Goal: Task Accomplishment & Management: Manage account settings

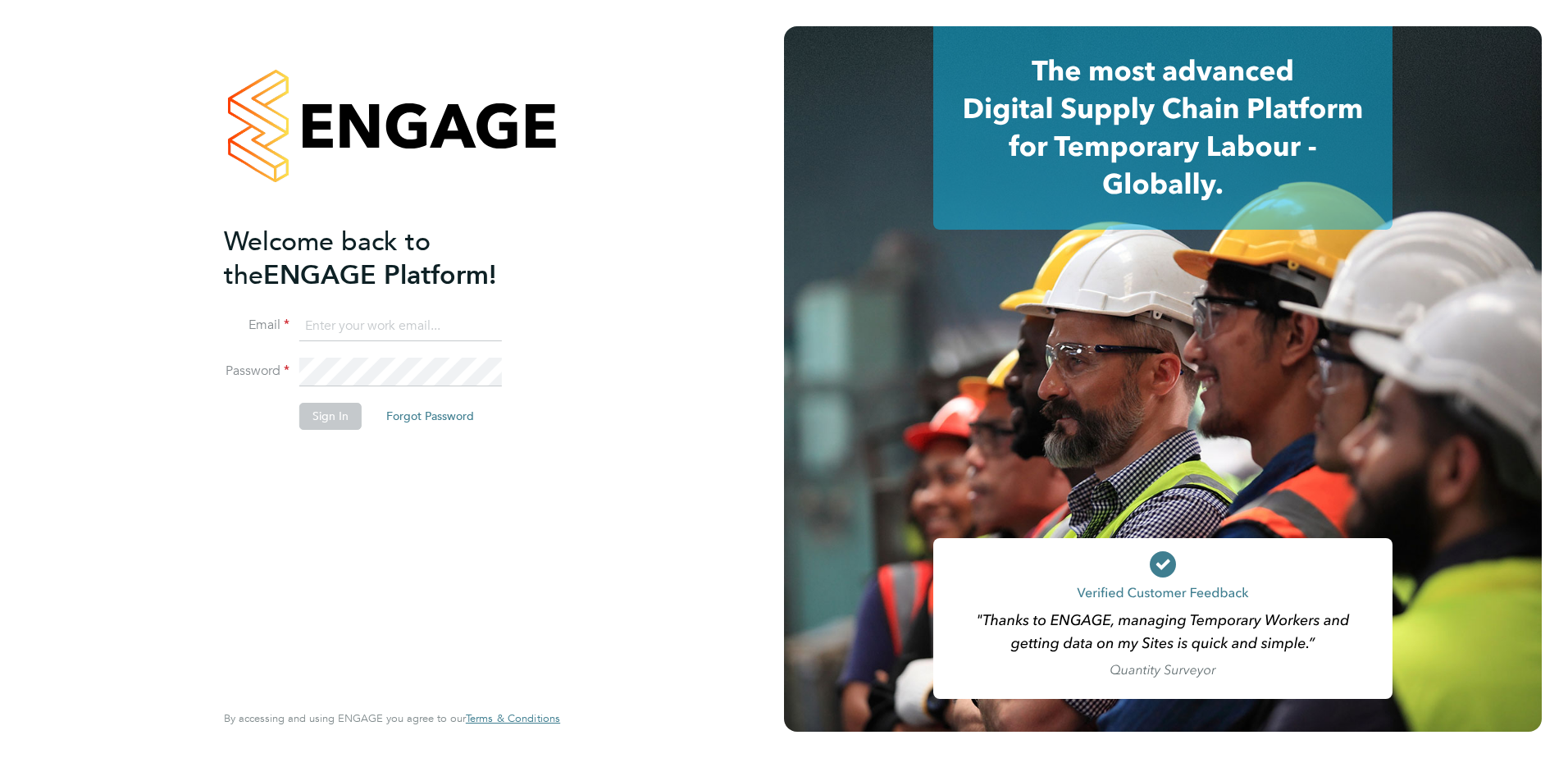
type input "naomi.mutter@vistry.co.uk"
click at [309, 416] on button "Sign In" at bounding box center [330, 415] width 62 height 26
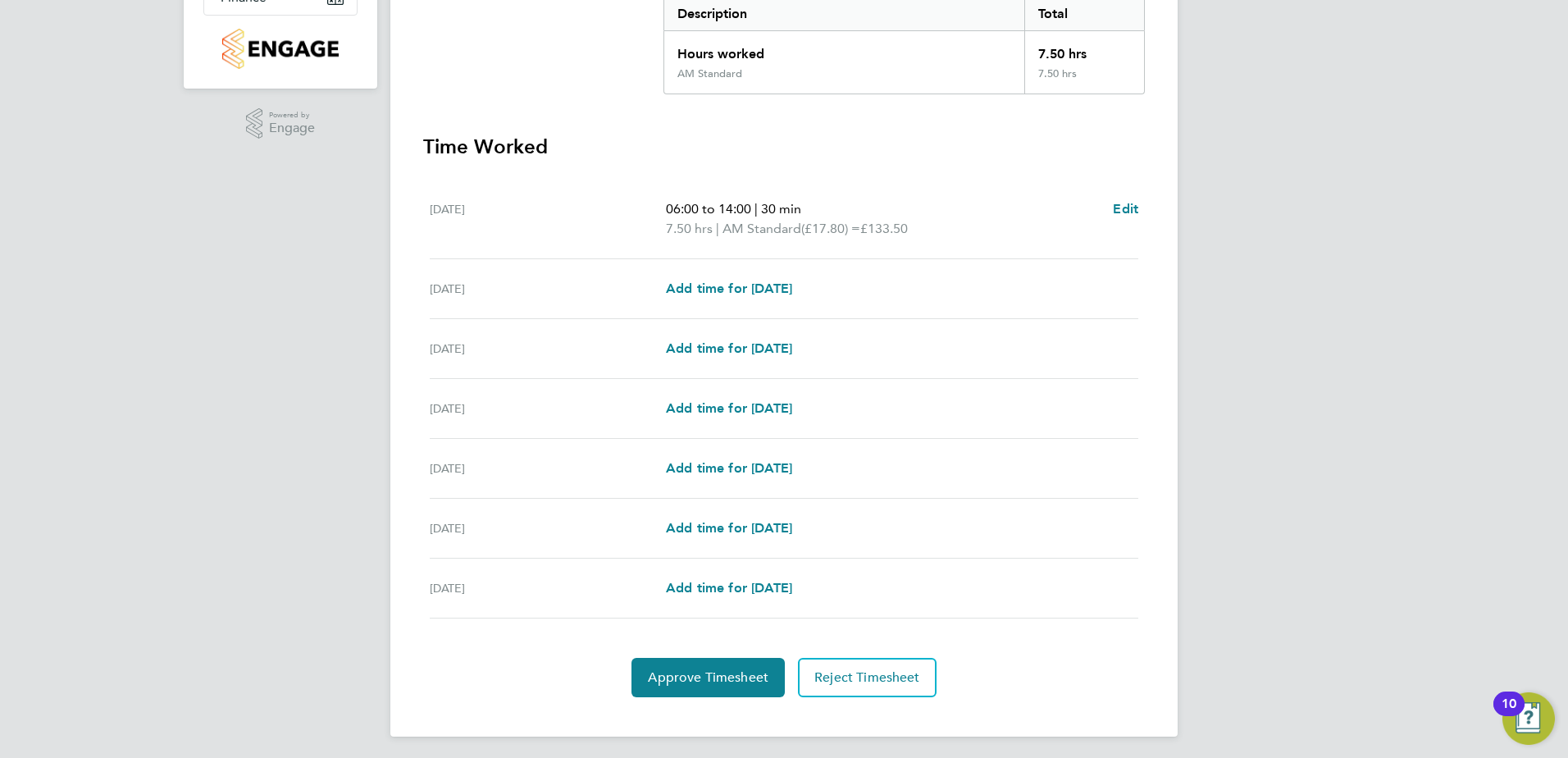
scroll to position [362, 0]
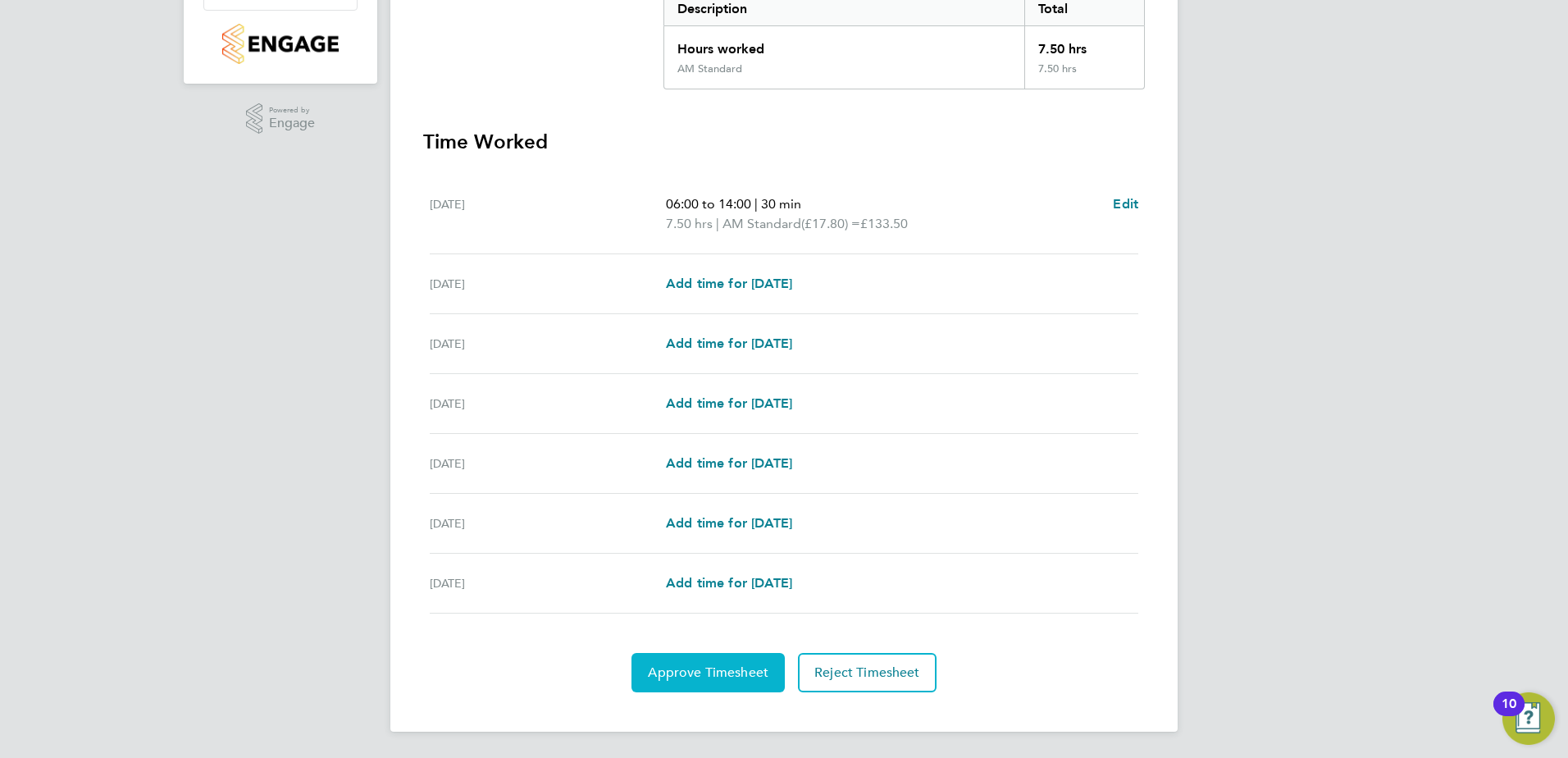
click at [712, 666] on span "Approve Timesheet" at bounding box center [708, 672] width 121 height 17
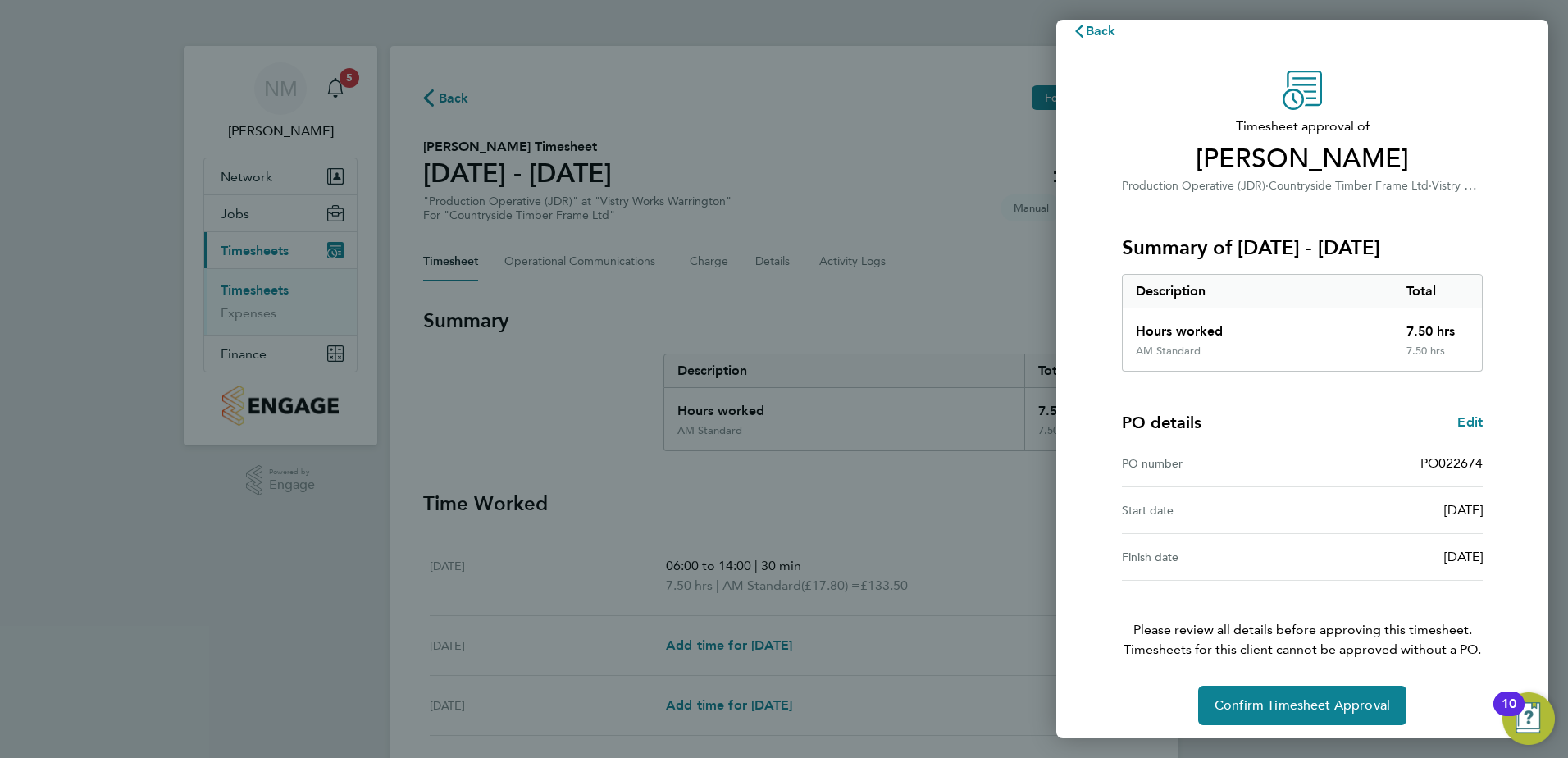
scroll to position [28, 0]
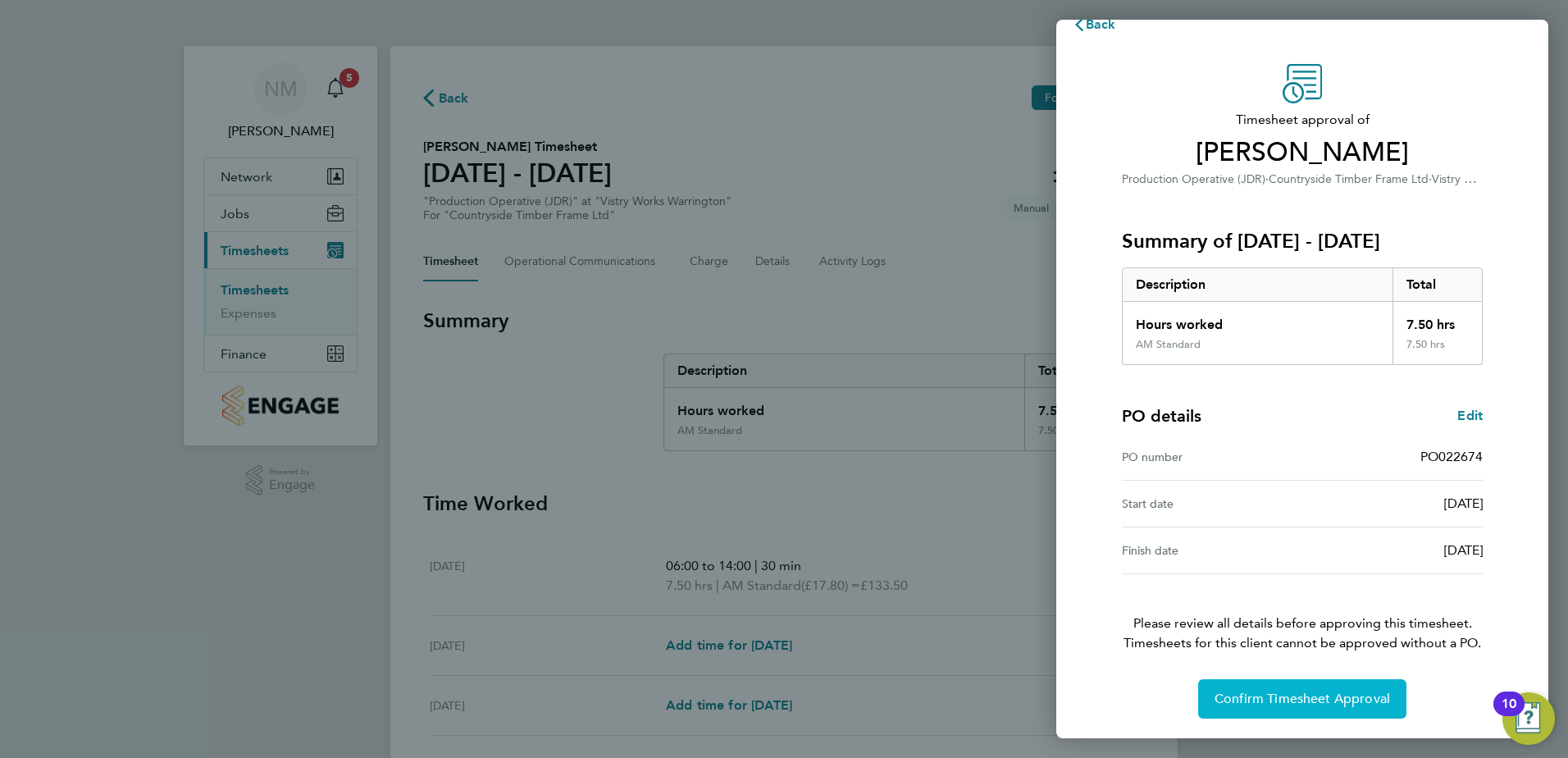
click at [1227, 704] on span "Confirm Timesheet Approval" at bounding box center [1302, 699] width 175 height 17
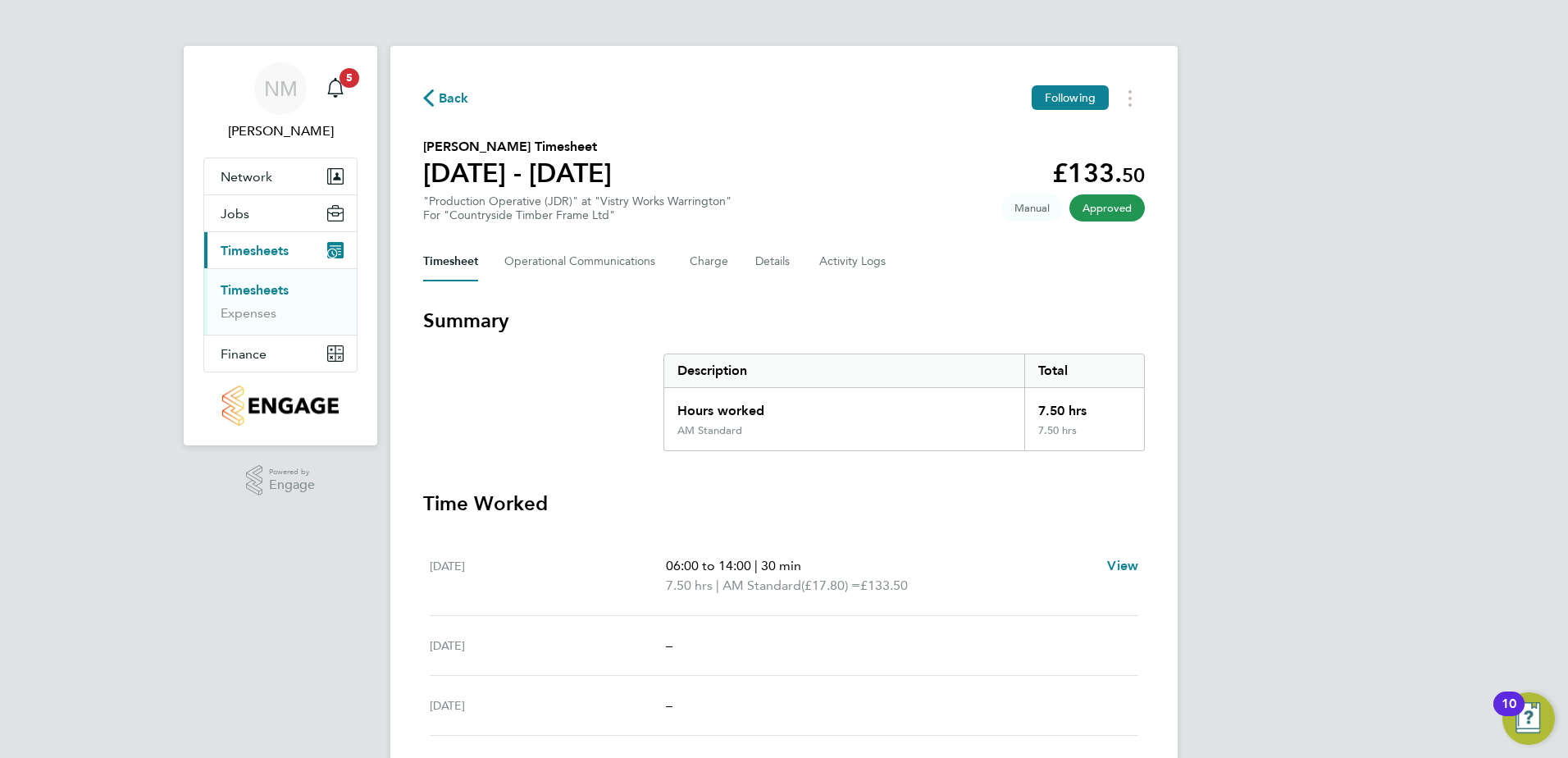
click at [455, 93] on span "Back" at bounding box center [454, 98] width 31 height 20
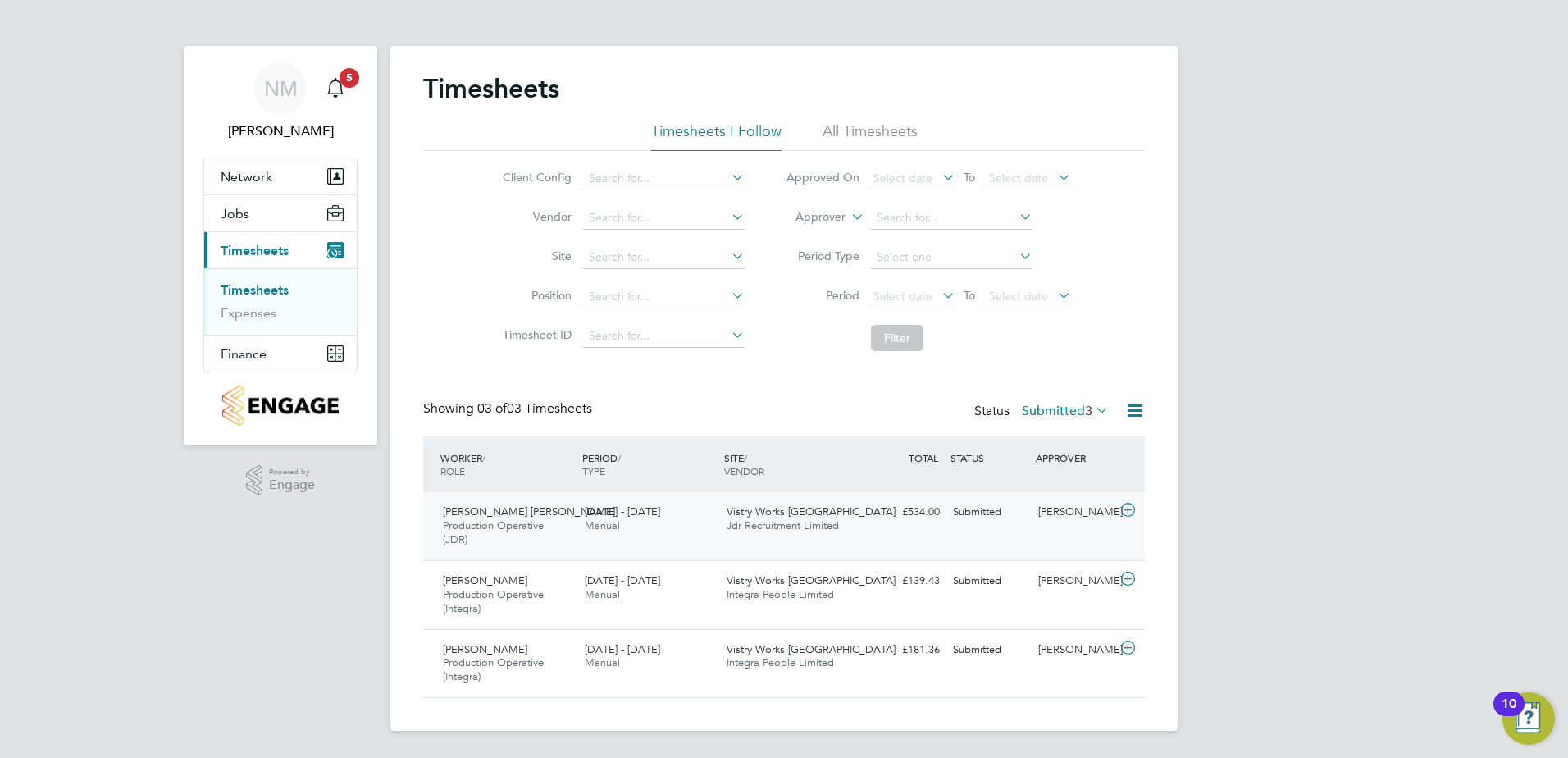
click at [1128, 516] on icon at bounding box center [1127, 509] width 21 height 13
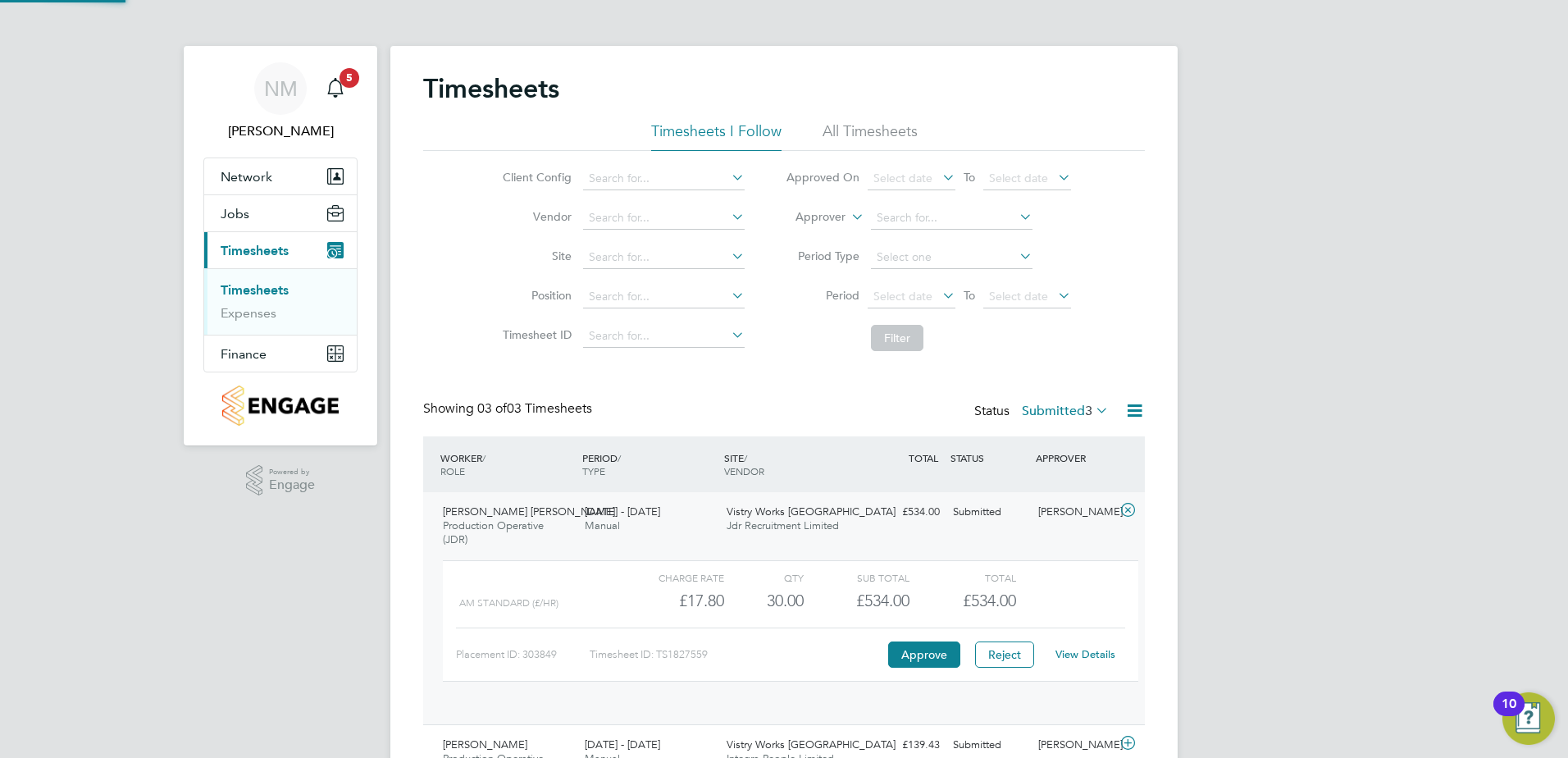
scroll to position [28, 159]
click at [1085, 656] on link "View Details" at bounding box center [1085, 654] width 59 height 14
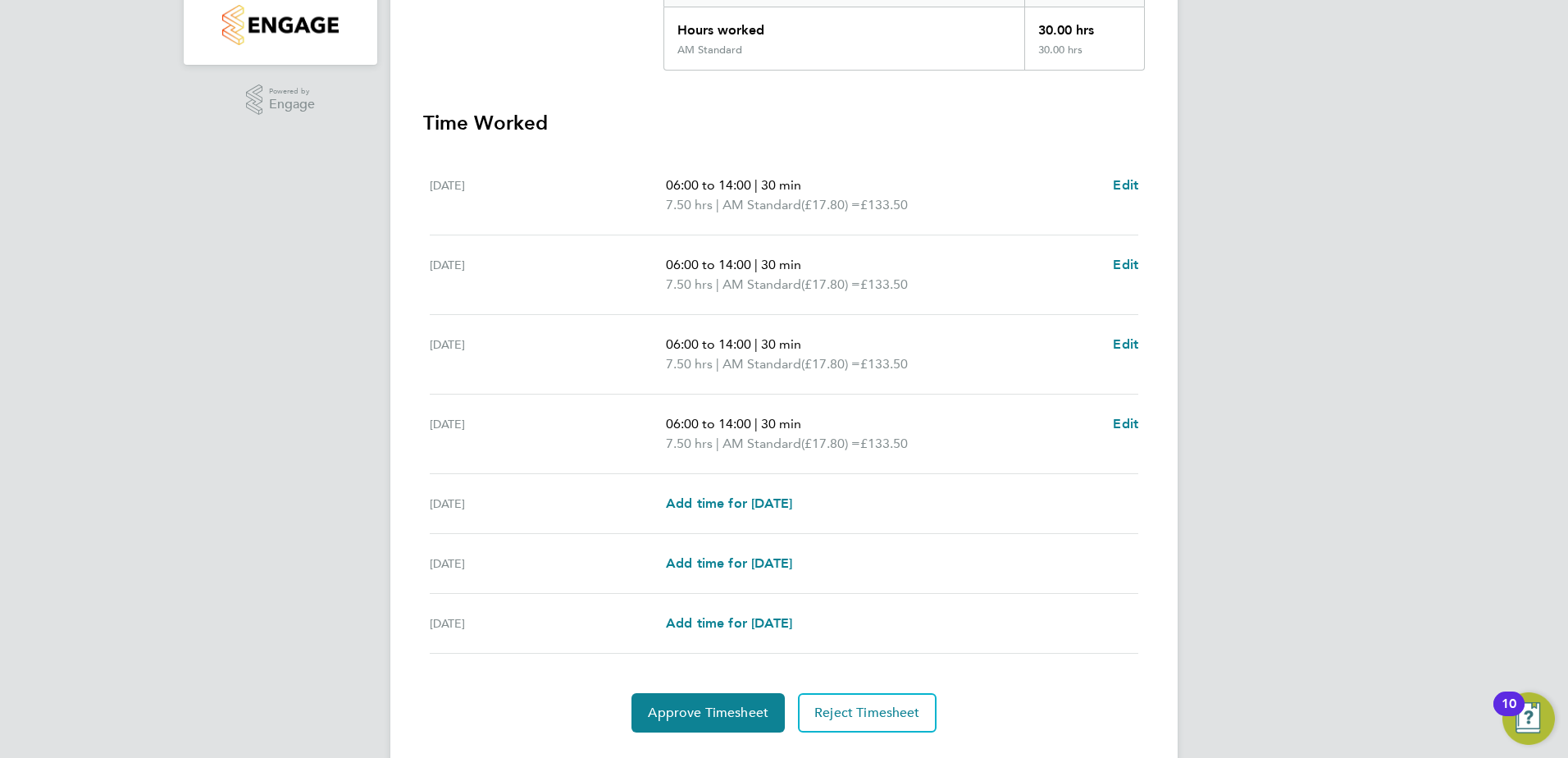
scroll to position [421, 0]
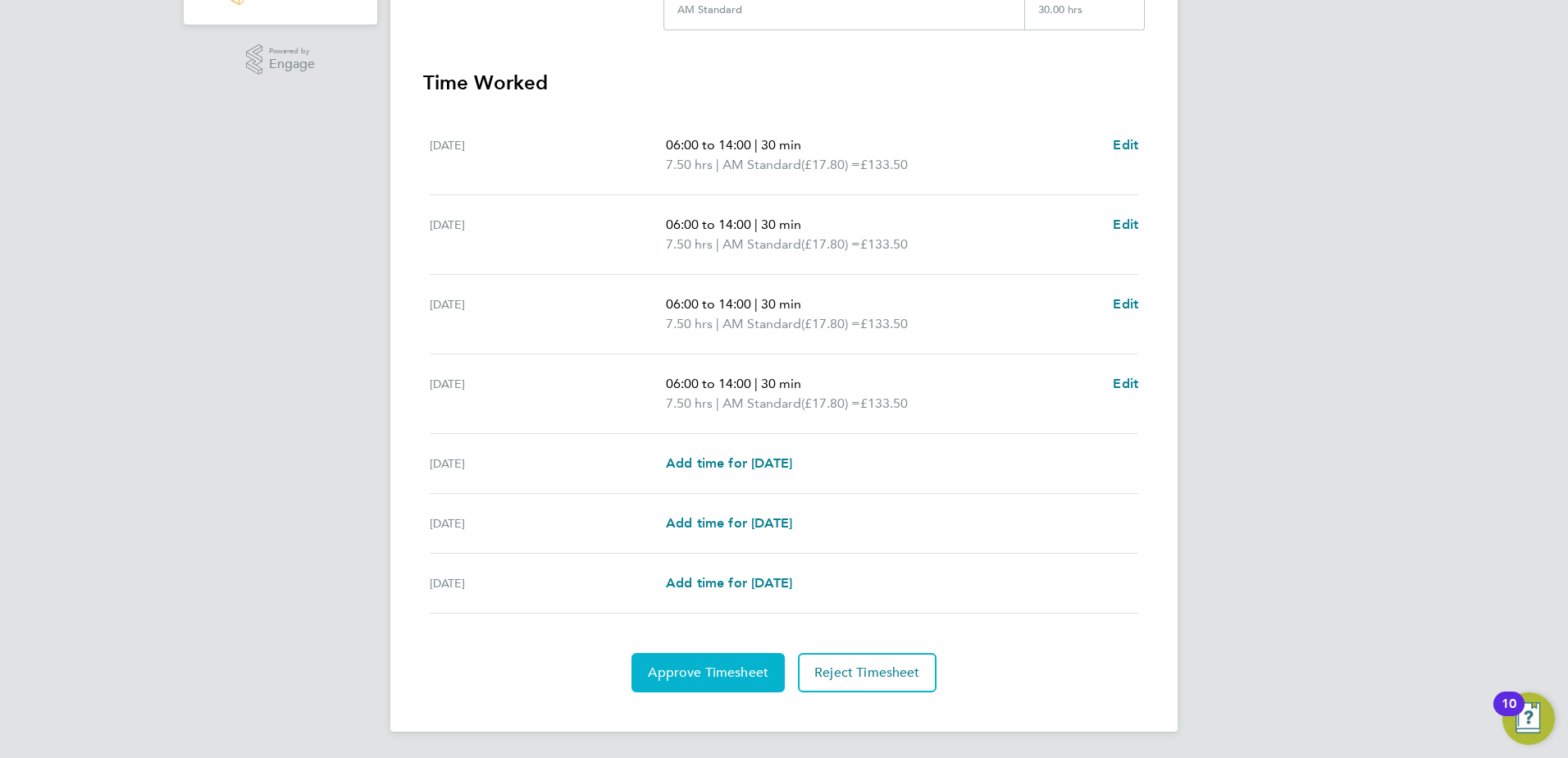
drag, startPoint x: 742, startPoint y: 674, endPoint x: 750, endPoint y: 669, distance: 9.4
click at [748, 670] on span "Approve Timesheet" at bounding box center [708, 672] width 121 height 17
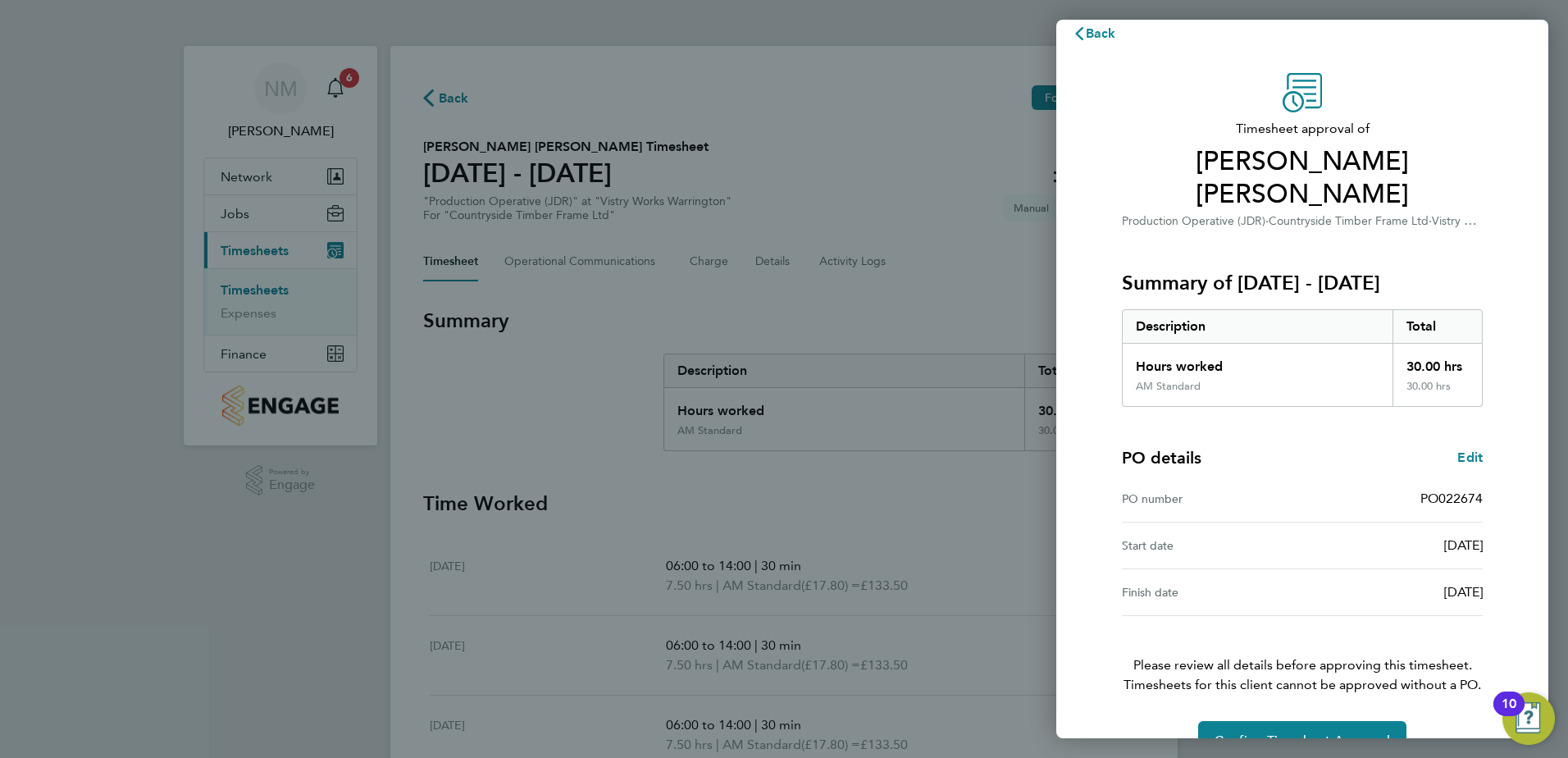
scroll to position [28, 0]
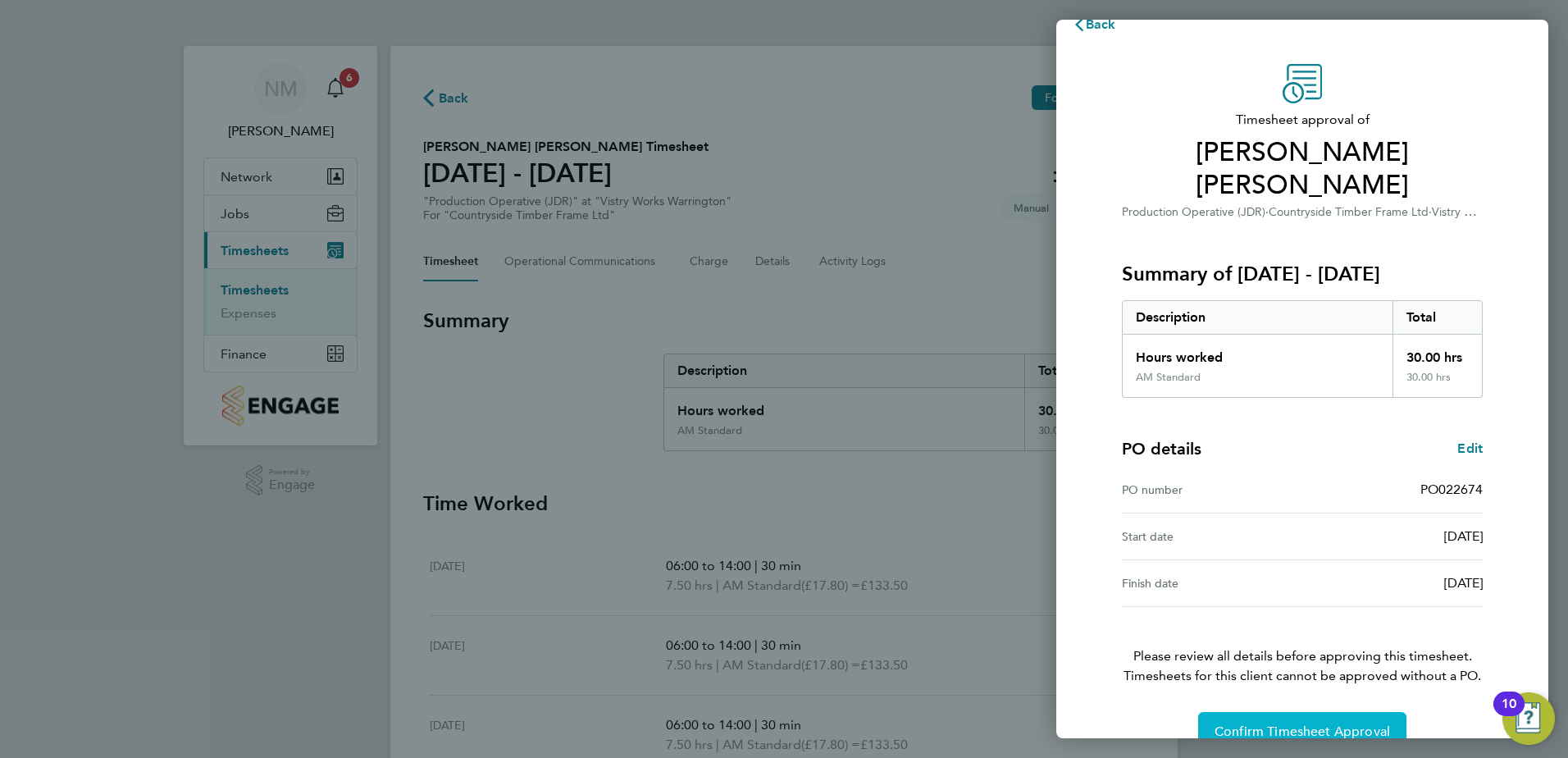
click at [1245, 723] on span "Confirm Timesheet Approval" at bounding box center [1302, 731] width 175 height 17
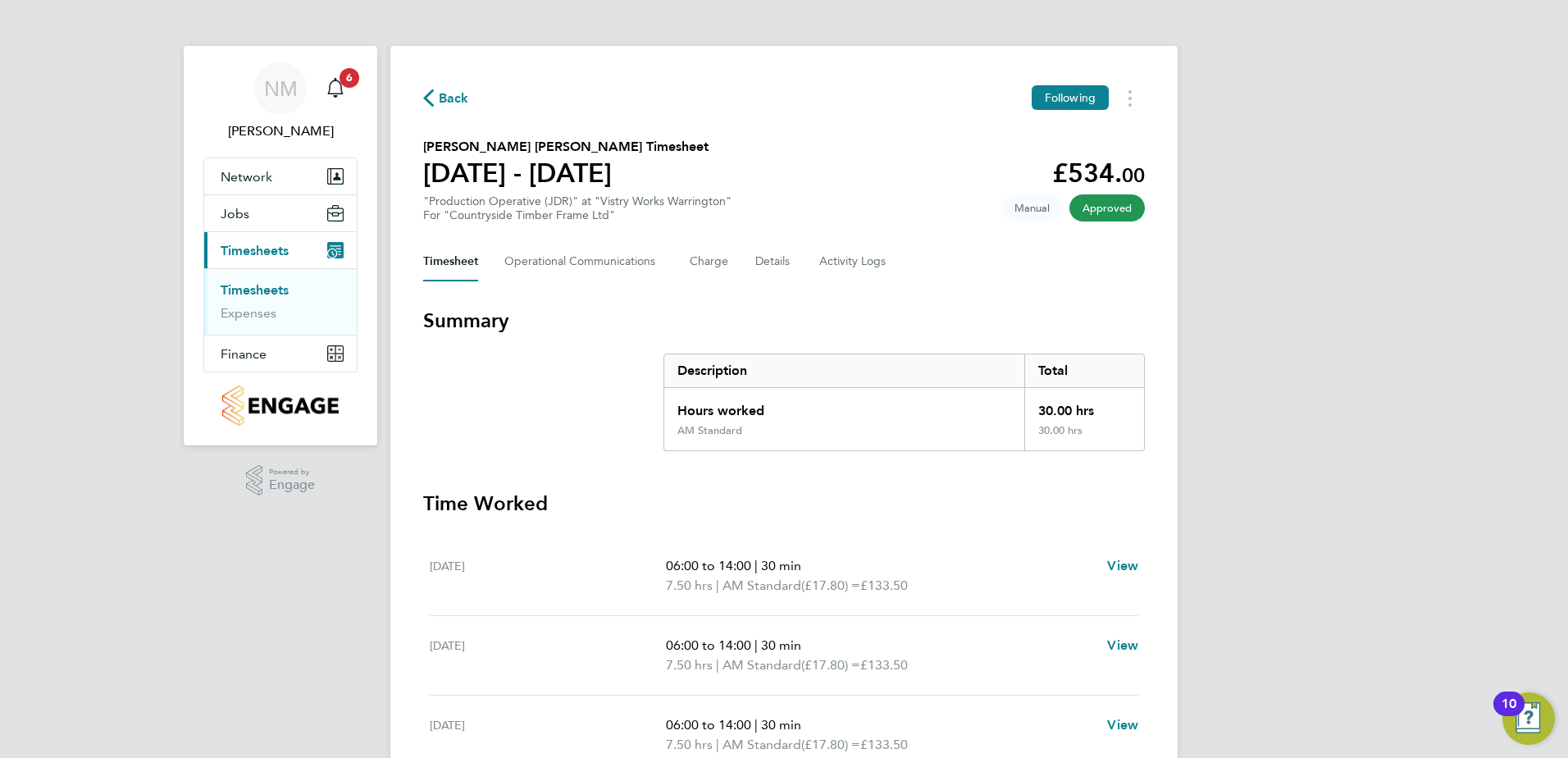
click at [455, 90] on span "Back" at bounding box center [454, 98] width 31 height 20
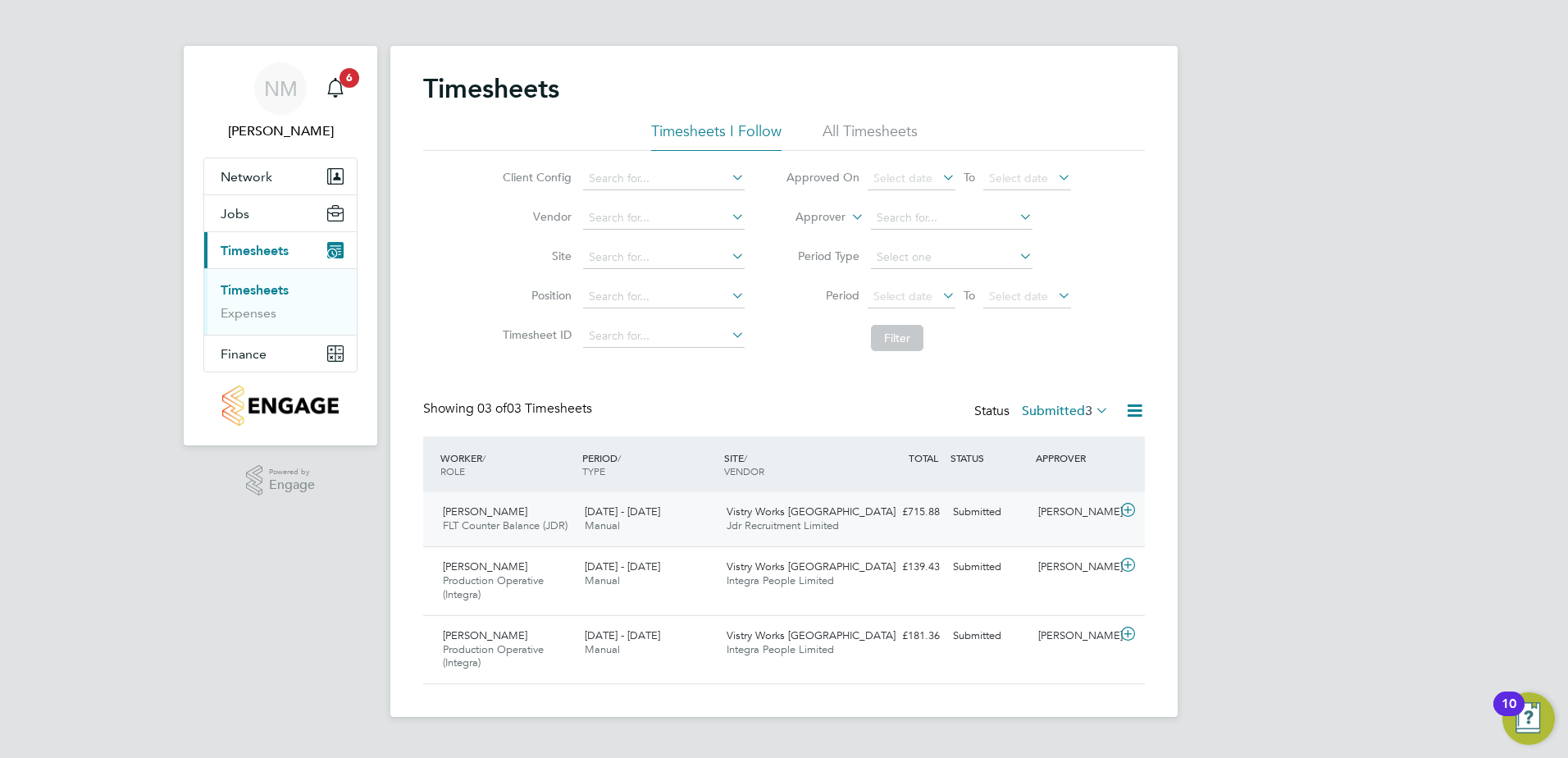
click at [1097, 507] on div "[PERSON_NAME]" at bounding box center [1074, 511] width 85 height 27
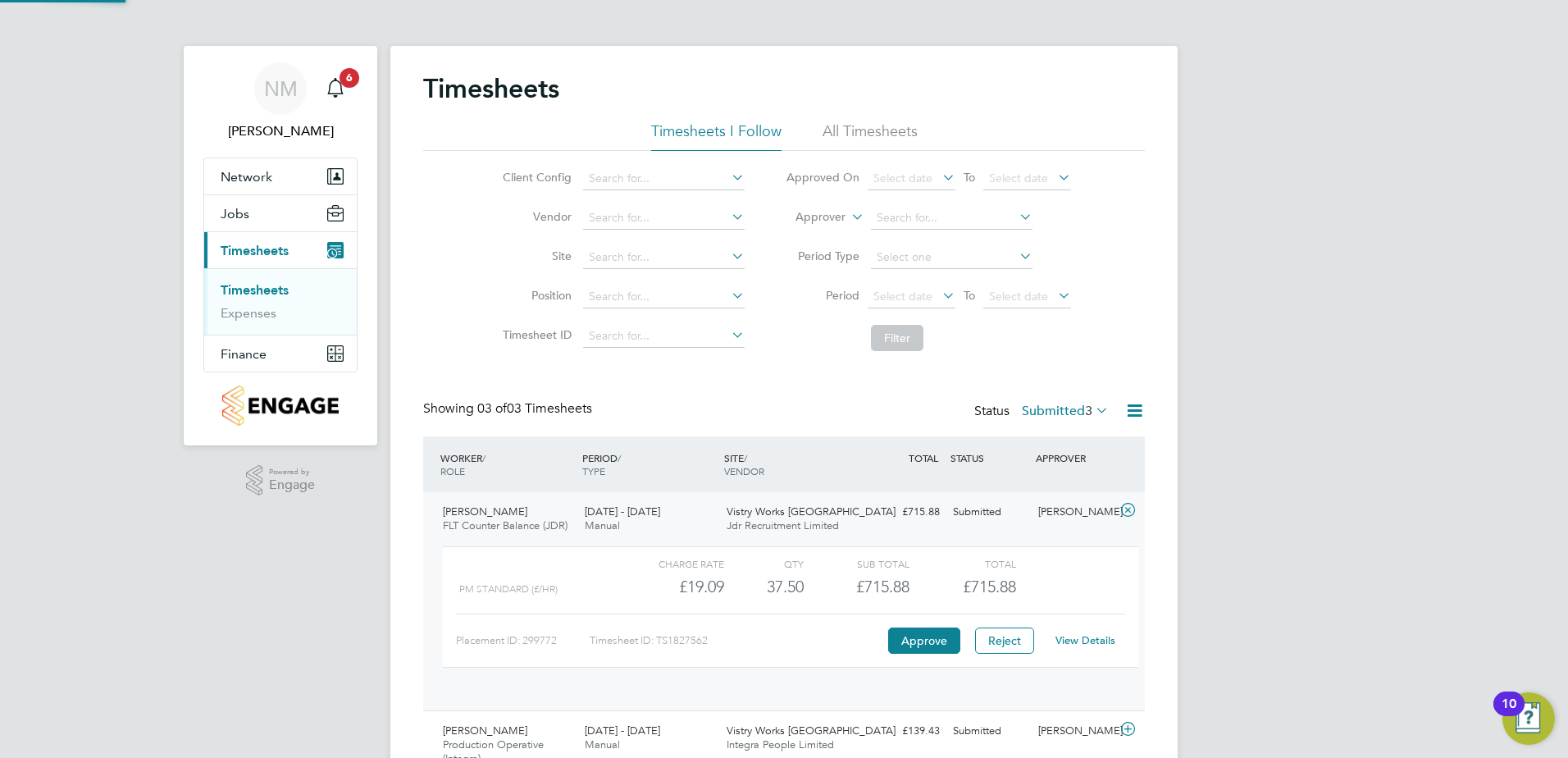
scroll to position [28, 159]
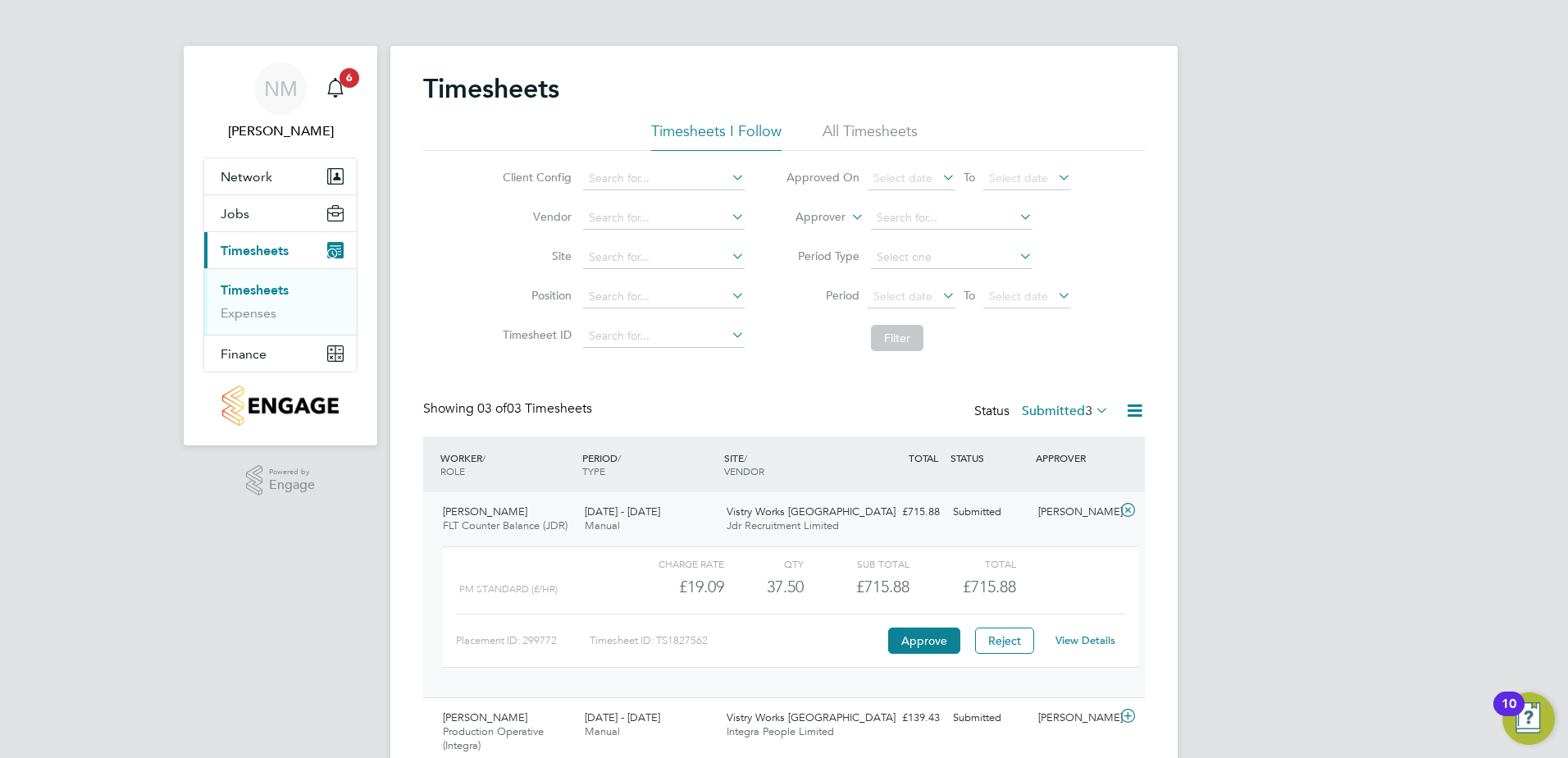
click at [1101, 639] on link "View Details" at bounding box center [1085, 640] width 59 height 14
drag, startPoint x: 1005, startPoint y: 523, endPoint x: -3, endPoint y: 800, distance: 1045.4
drag, startPoint x: -3, startPoint y: 800, endPoint x: 1390, endPoint y: 163, distance: 1531.7
click at [1378, 163] on div "NM Naomi Mutter Notifications Applications: Network Team Members Sites Workers …" at bounding box center [784, 447] width 1568 height 895
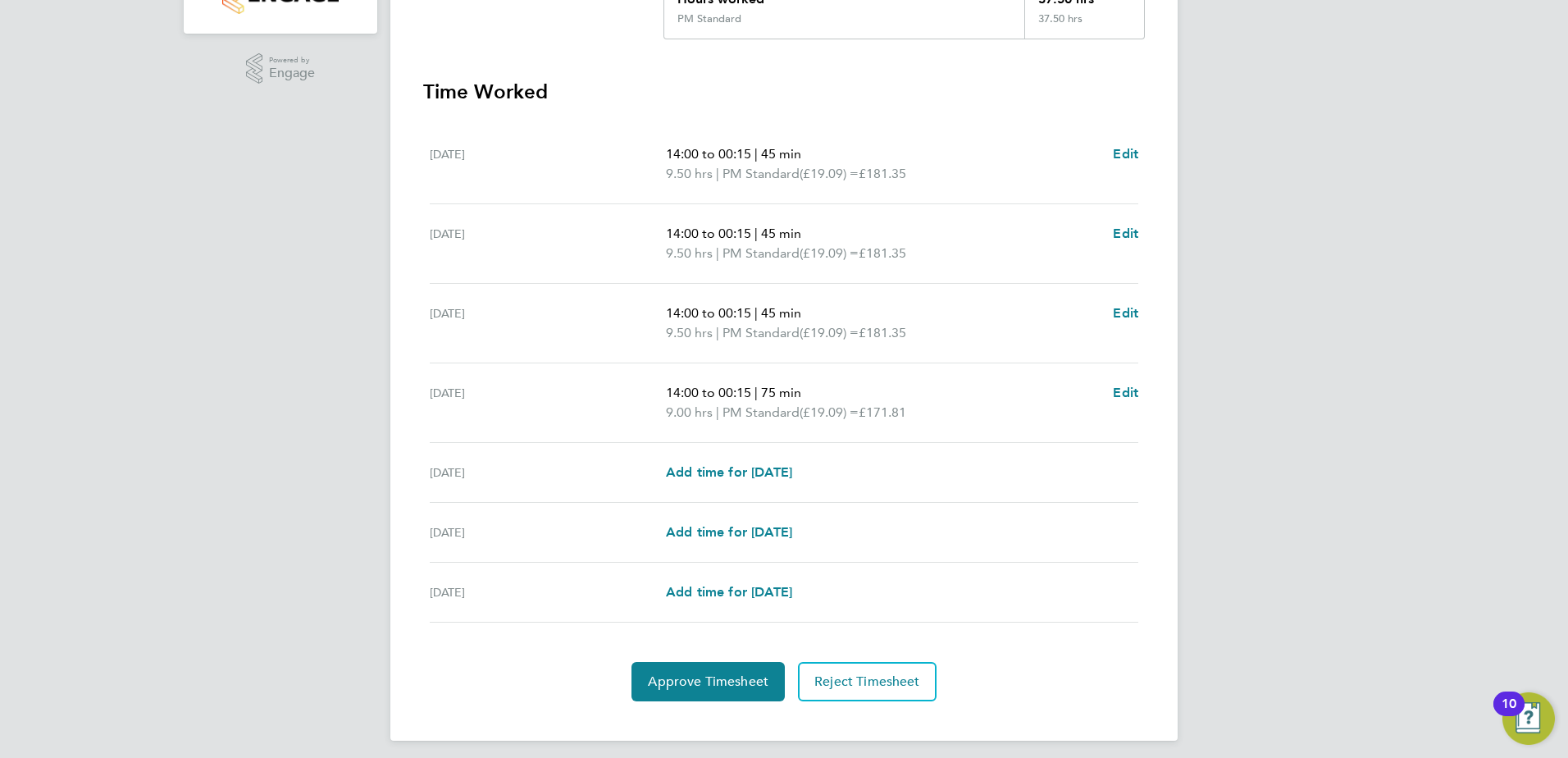
scroll to position [421, 0]
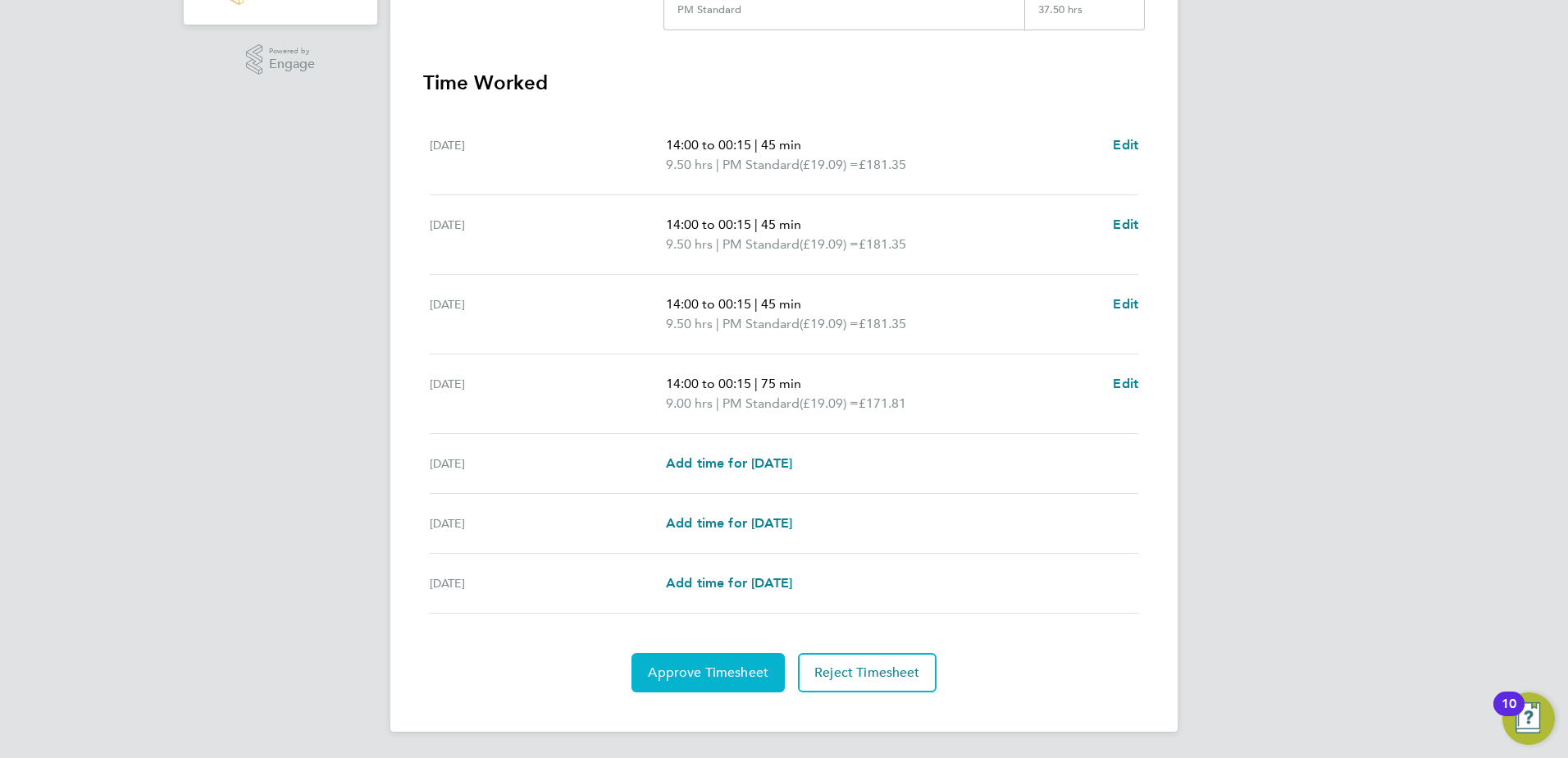
drag, startPoint x: 654, startPoint y: 674, endPoint x: 691, endPoint y: 651, distance: 43.6
click at [661, 668] on span "Approve Timesheet" at bounding box center [708, 672] width 121 height 17
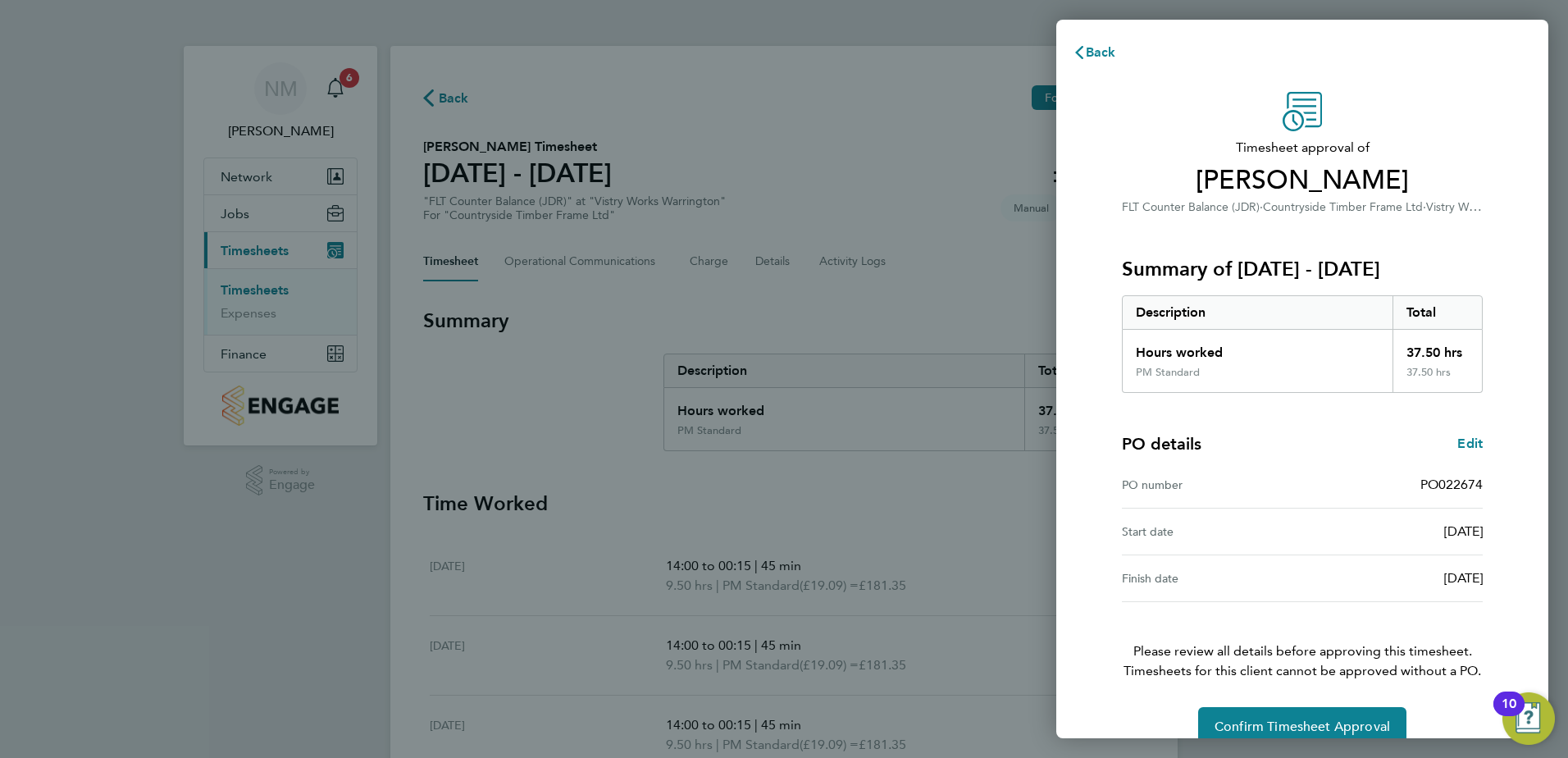
scroll to position [28, 0]
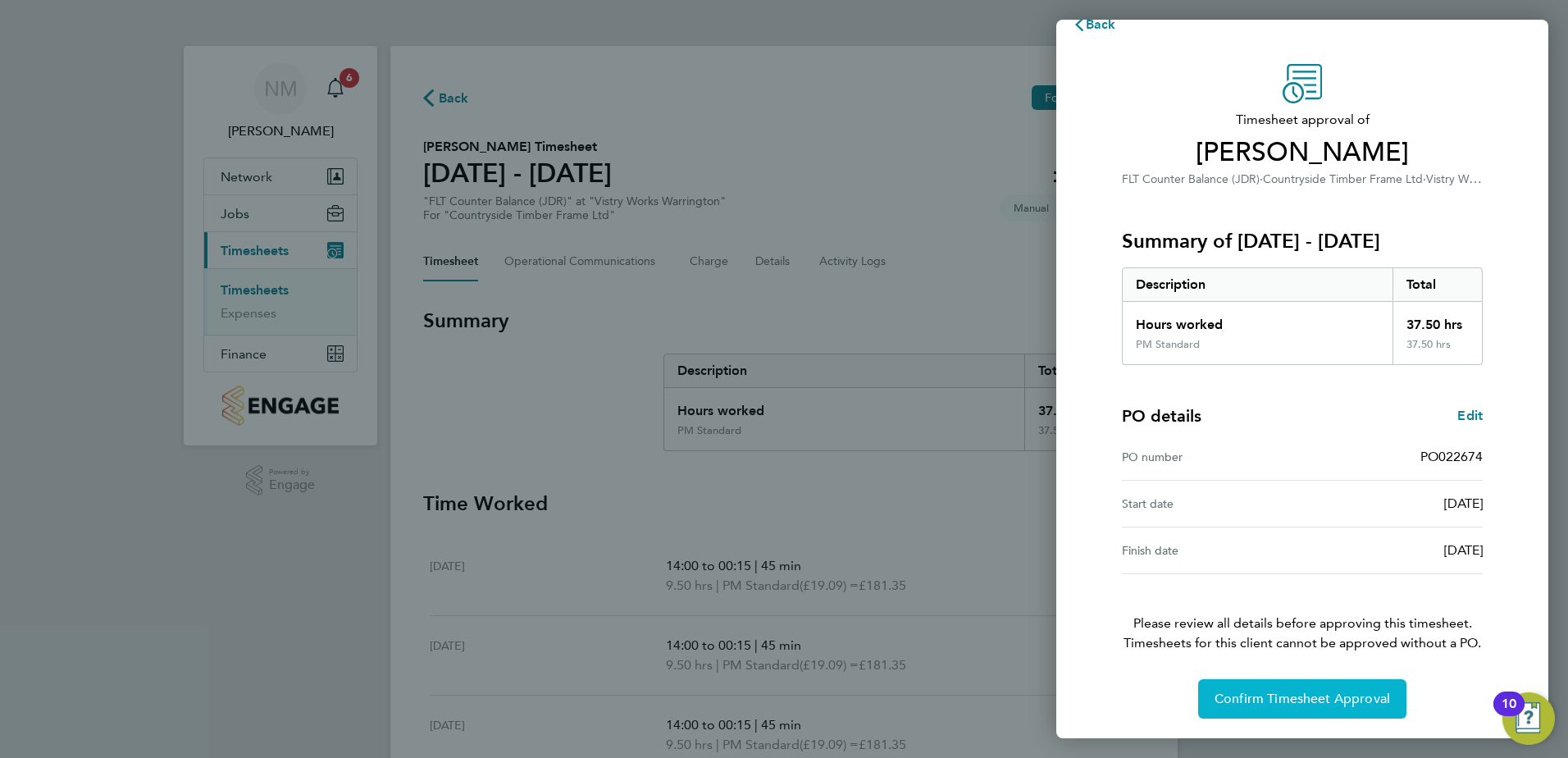
click at [1334, 691] on span "Confirm Timesheet Approval" at bounding box center [1302, 699] width 175 height 17
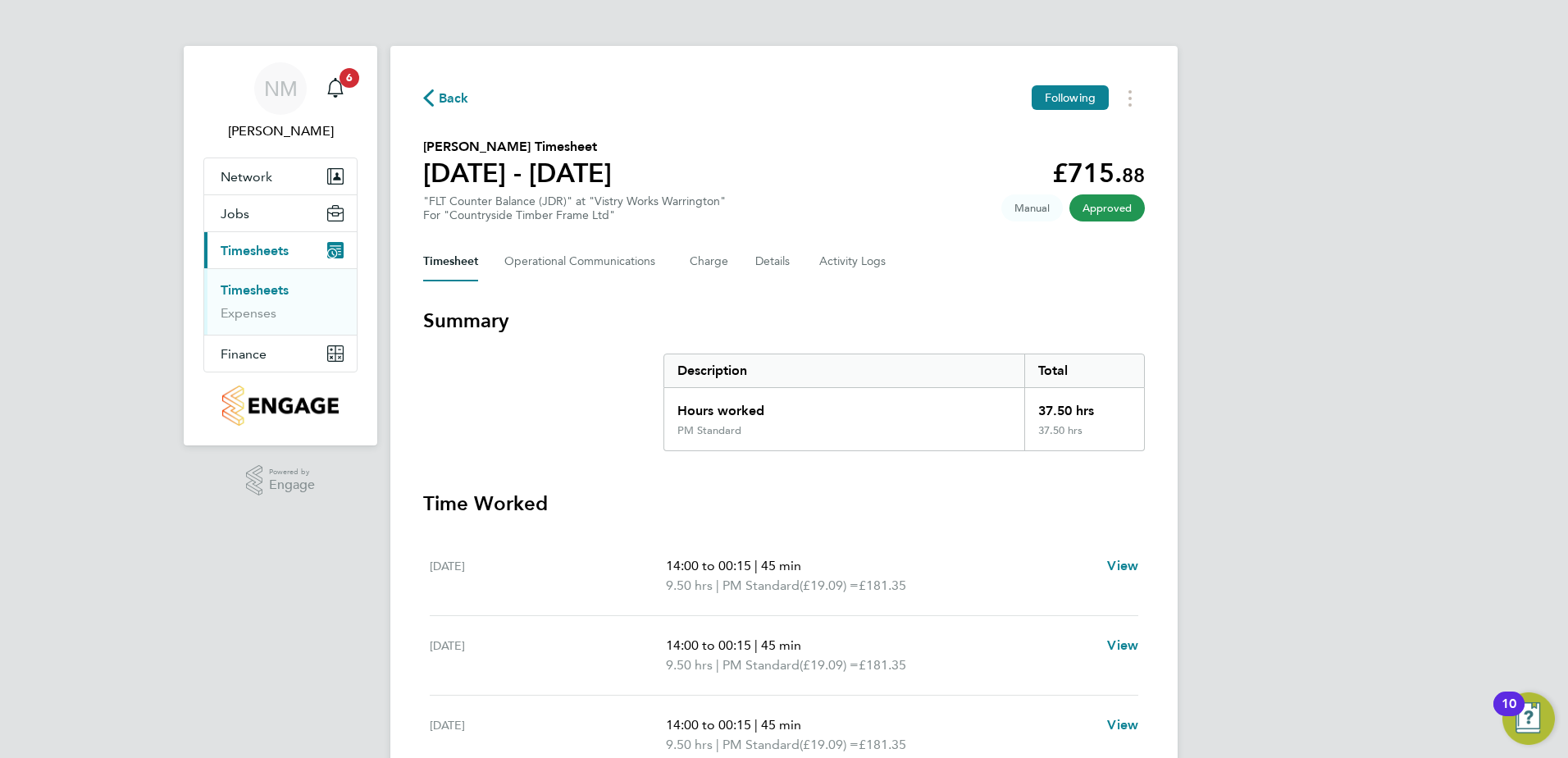
drag, startPoint x: 457, startPoint y: 87, endPoint x: 473, endPoint y: 95, distance: 17.9
click at [457, 86] on div "Back Following" at bounding box center [784, 98] width 721 height 26
click at [456, 97] on span "Back" at bounding box center [454, 98] width 31 height 20
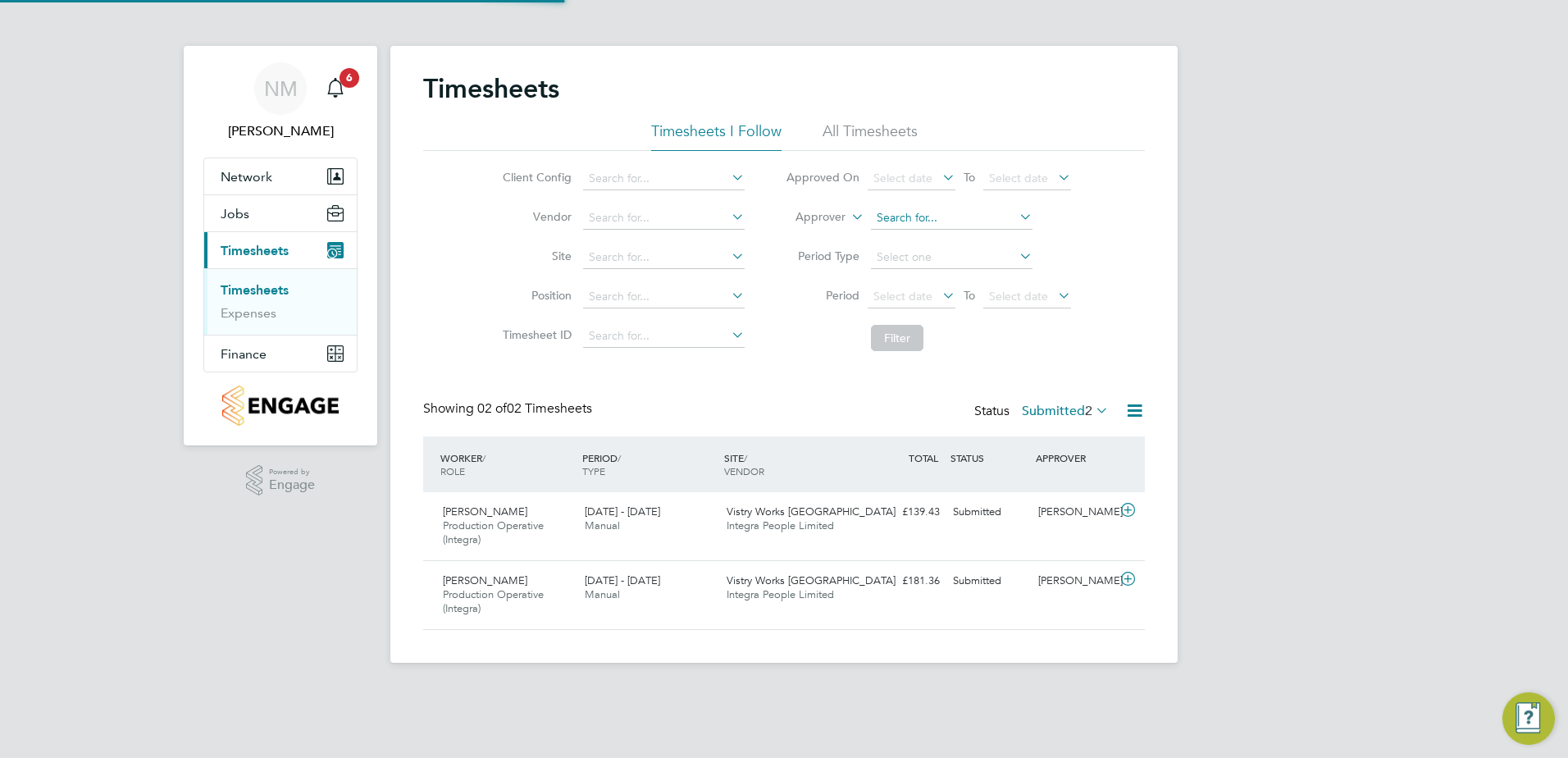
scroll to position [42, 143]
click at [353, 83] on span "6" at bounding box center [350, 78] width 20 height 20
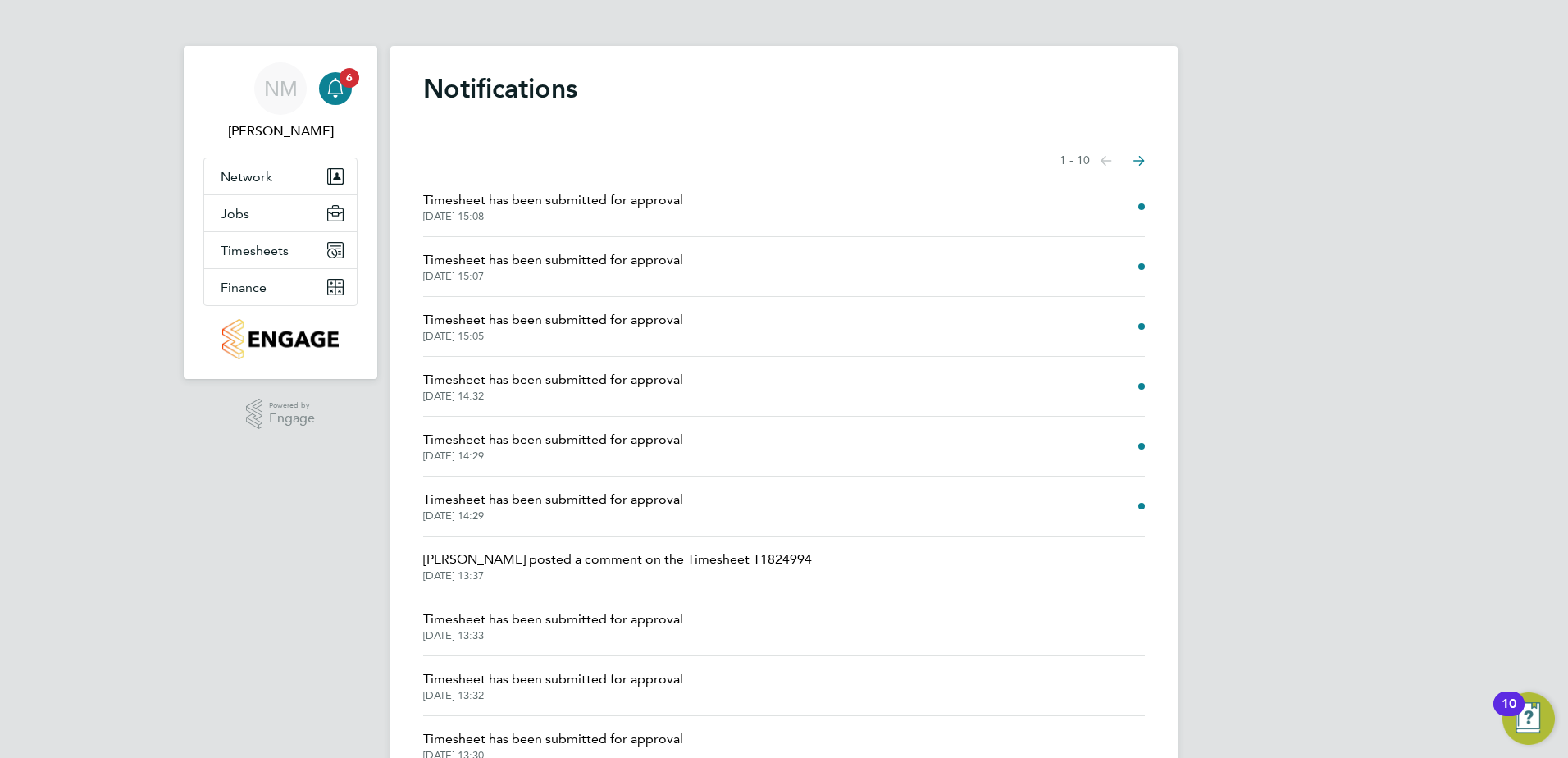
click at [562, 213] on span "[DATE] 15:08" at bounding box center [553, 216] width 260 height 13
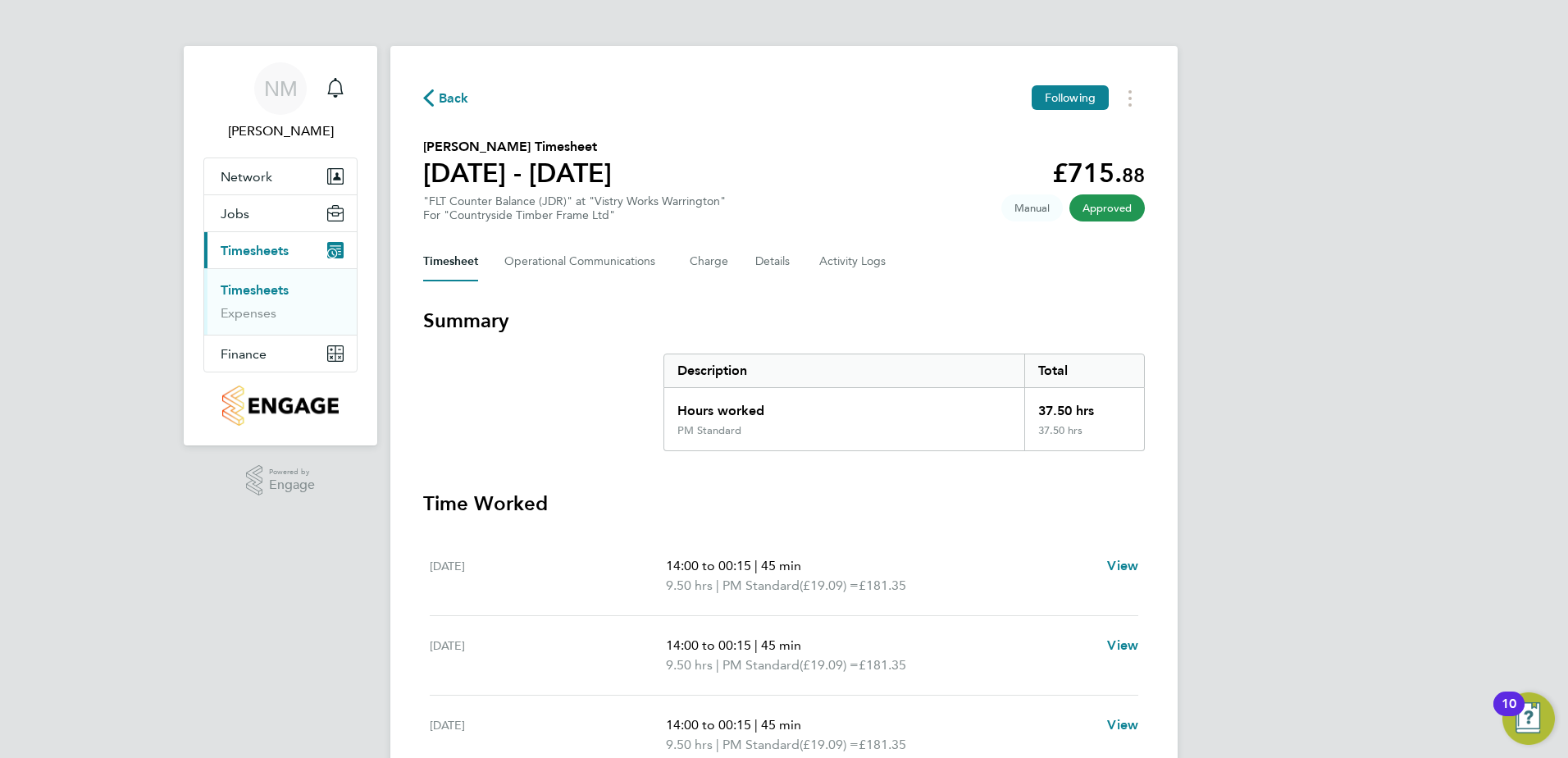
click at [445, 88] on div "Back Following [PERSON_NAME] Timesheet [DATE] - [DATE] £715. 88 "FLT Counter Ba…" at bounding box center [784, 598] width 787 height 1107
click at [450, 93] on span "Back" at bounding box center [454, 98] width 31 height 20
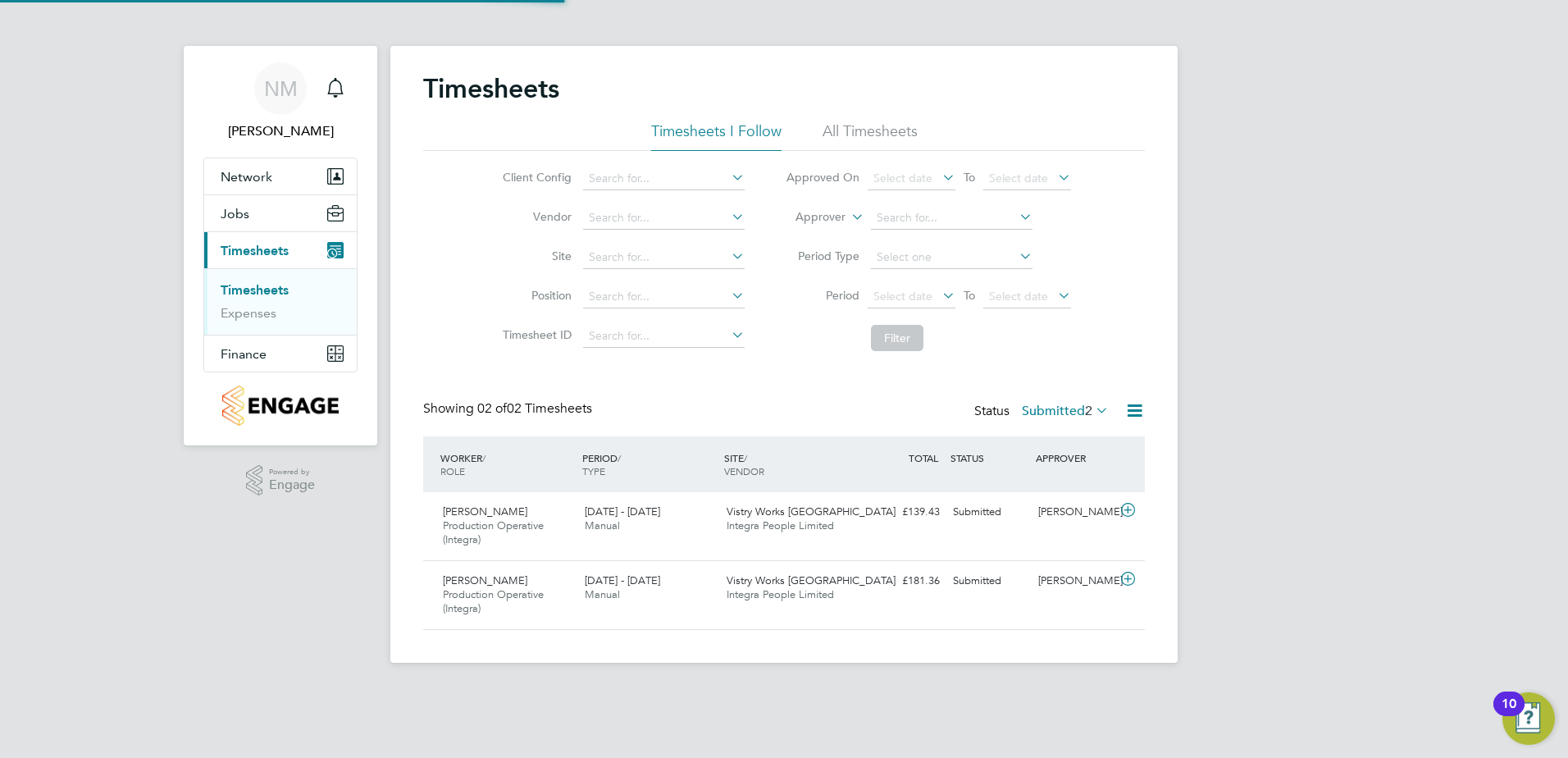
scroll to position [42, 143]
